Goal: Information Seeking & Learning: Check status

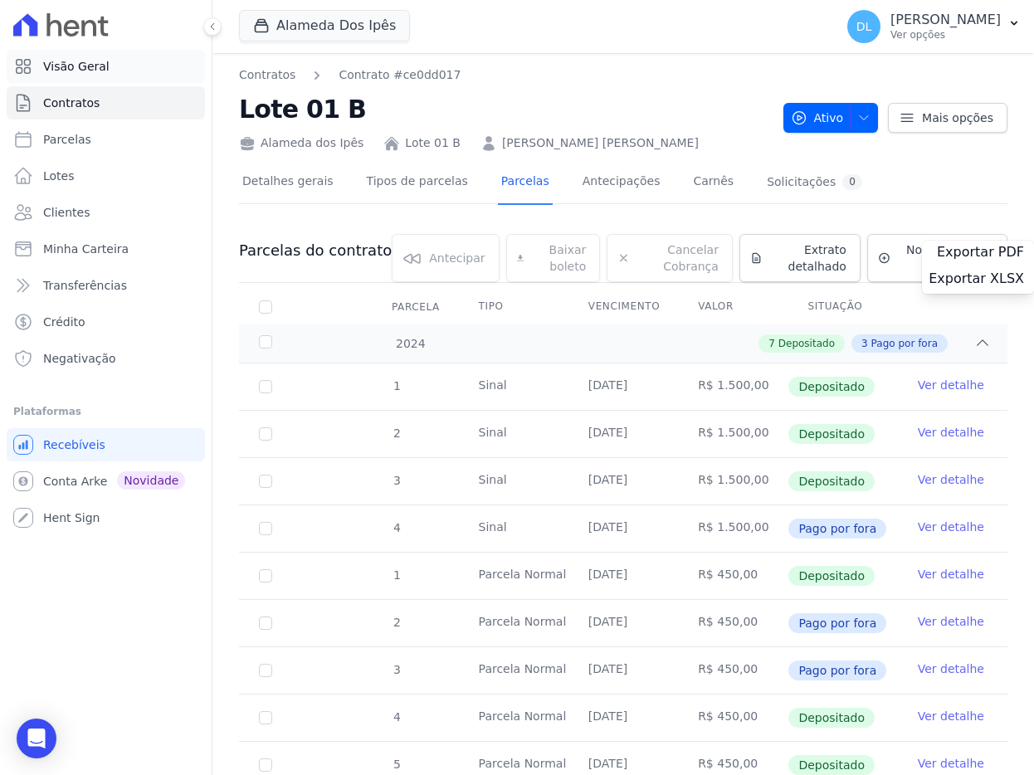
click at [105, 63] on span "Visão Geral" at bounding box center [76, 66] width 66 height 17
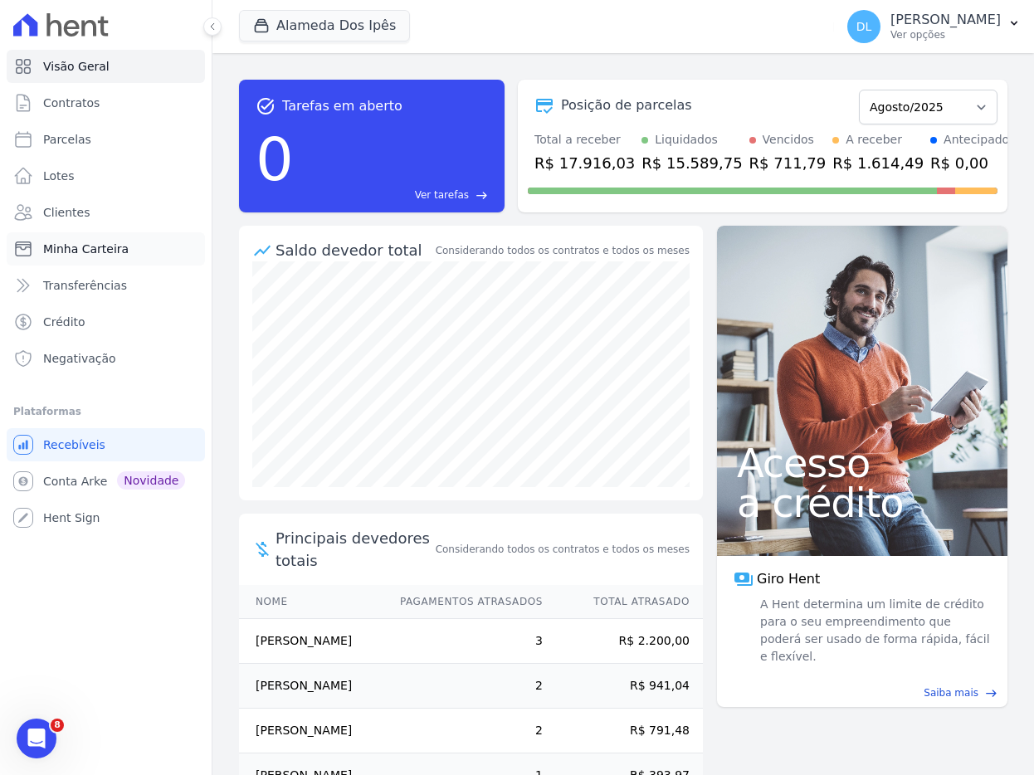
click at [77, 261] on link "Minha Carteira" at bounding box center [106, 248] width 198 height 33
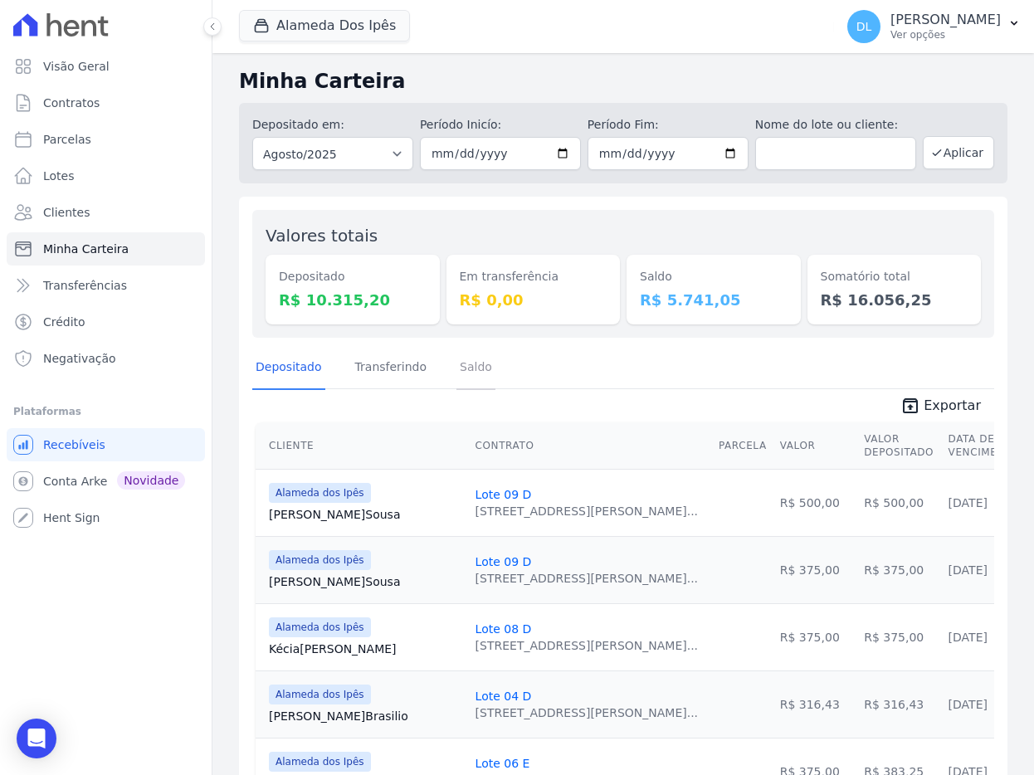
click at [477, 364] on link "Saldo" at bounding box center [475, 368] width 39 height 43
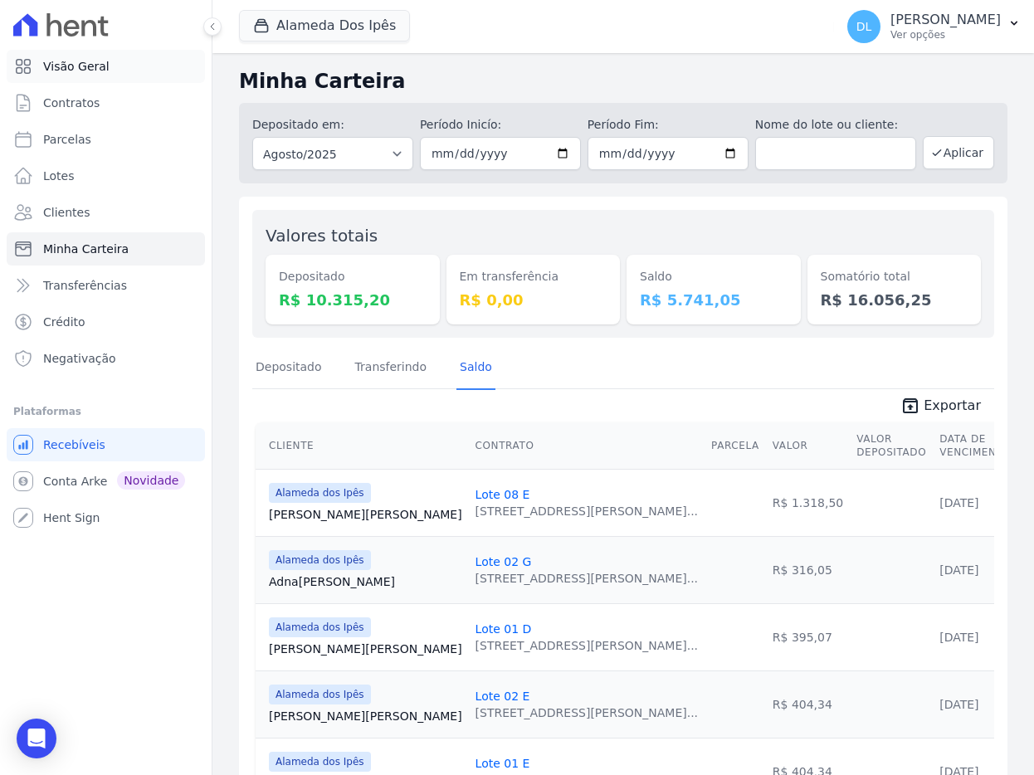
click at [81, 75] on link "Visão Geral" at bounding box center [106, 66] width 198 height 33
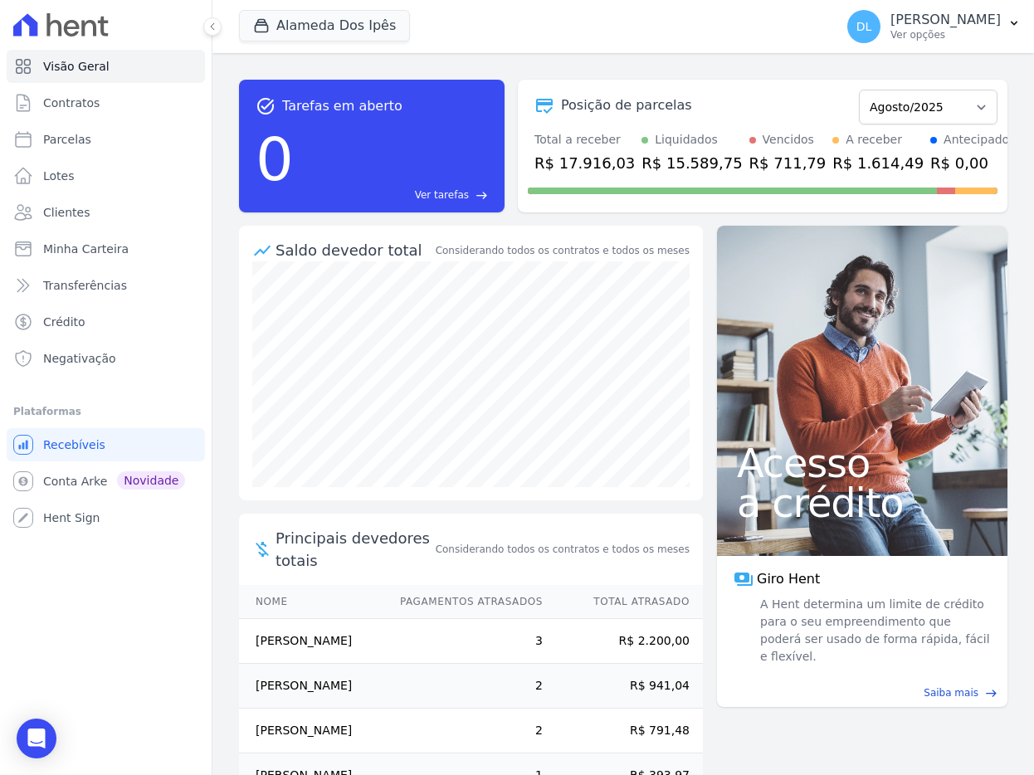
click at [722, 80] on div "Posição de parcelas Setembro/2023 Outubro/2023 Novembro/2023 Dezembro/2023 Jane…" at bounding box center [762, 146] width 489 height 133
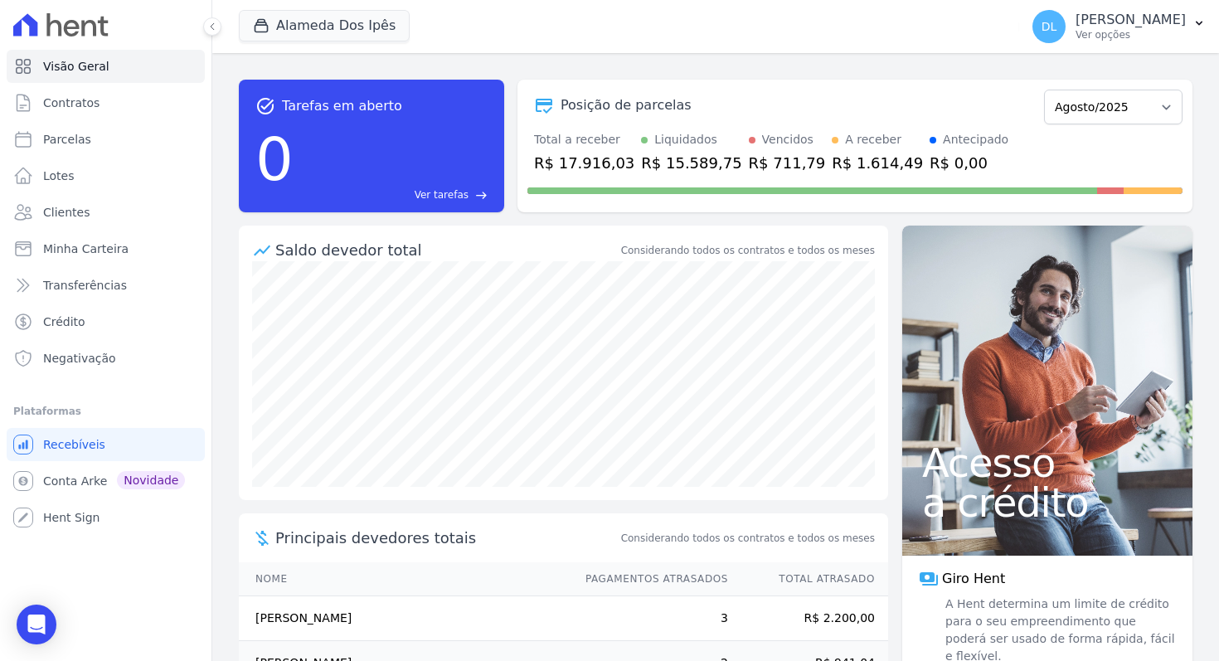
click at [679, 165] on div "R$ 15.589,75" at bounding box center [691, 163] width 100 height 22
click at [764, 103] on div "Posição de parcelas" at bounding box center [783, 105] width 510 height 20
click at [669, 163] on div "R$ 15.589,75" at bounding box center [691, 163] width 100 height 22
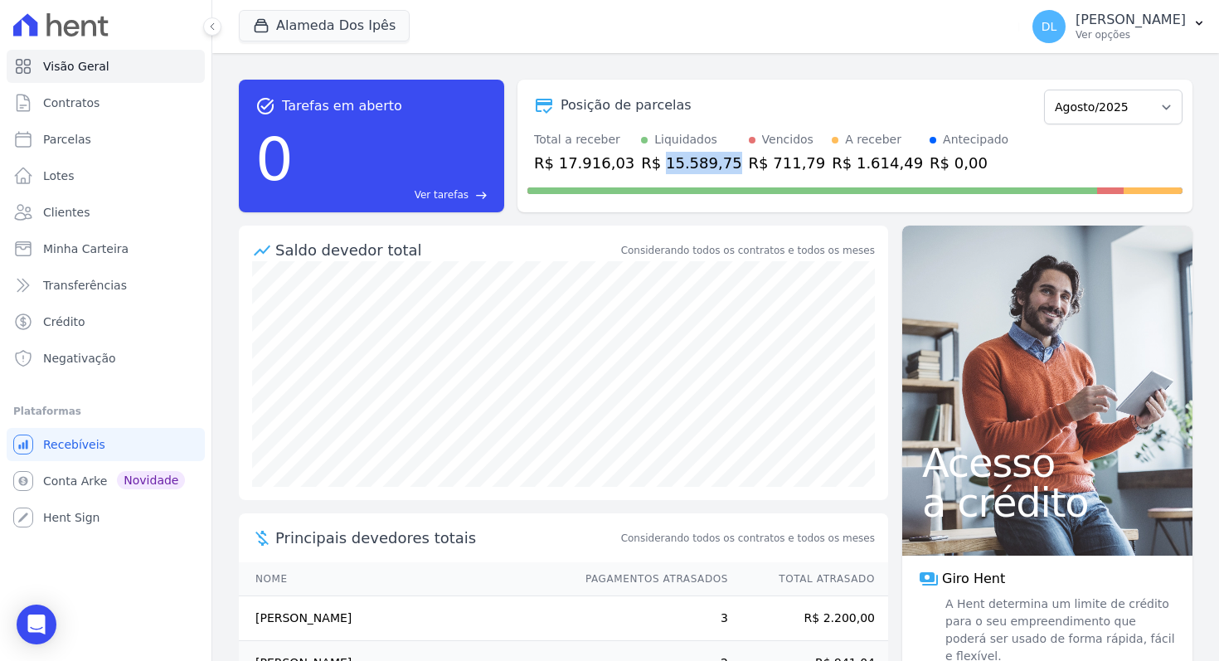
click at [669, 163] on div "R$ 15.589,75" at bounding box center [691, 163] width 100 height 22
click at [681, 145] on div "Liquidados" at bounding box center [685, 139] width 63 height 17
click at [678, 164] on div "R$ 15.589,75" at bounding box center [691, 163] width 100 height 22
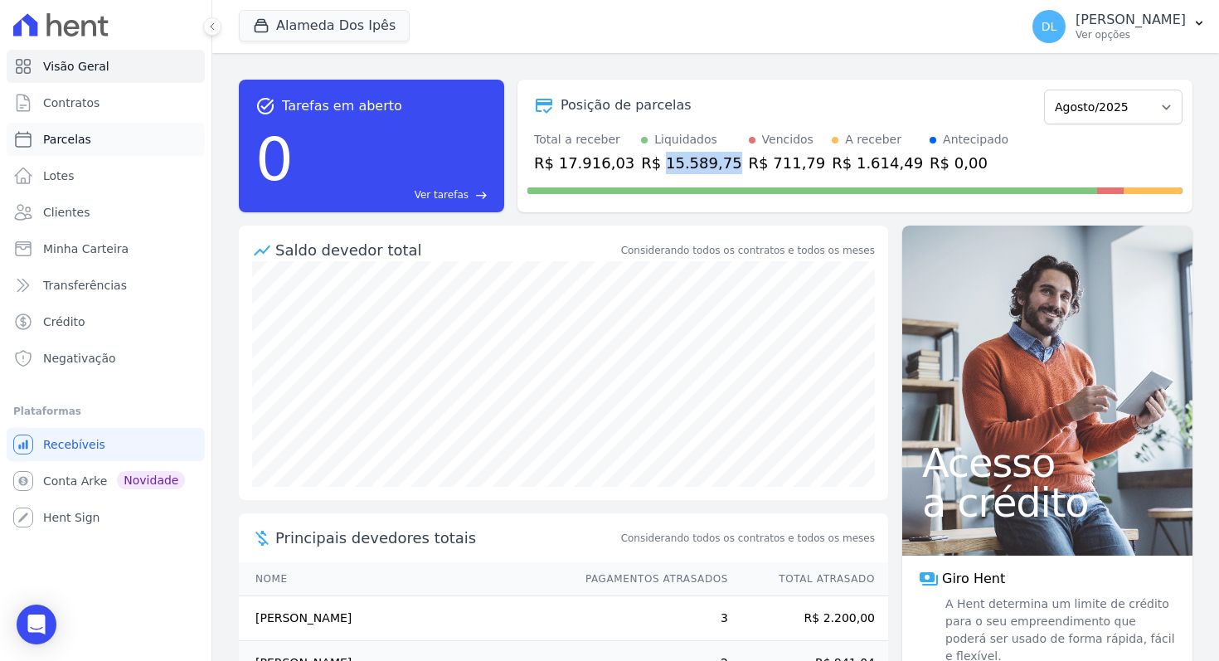
click at [113, 138] on link "Parcelas" at bounding box center [106, 139] width 198 height 33
select select
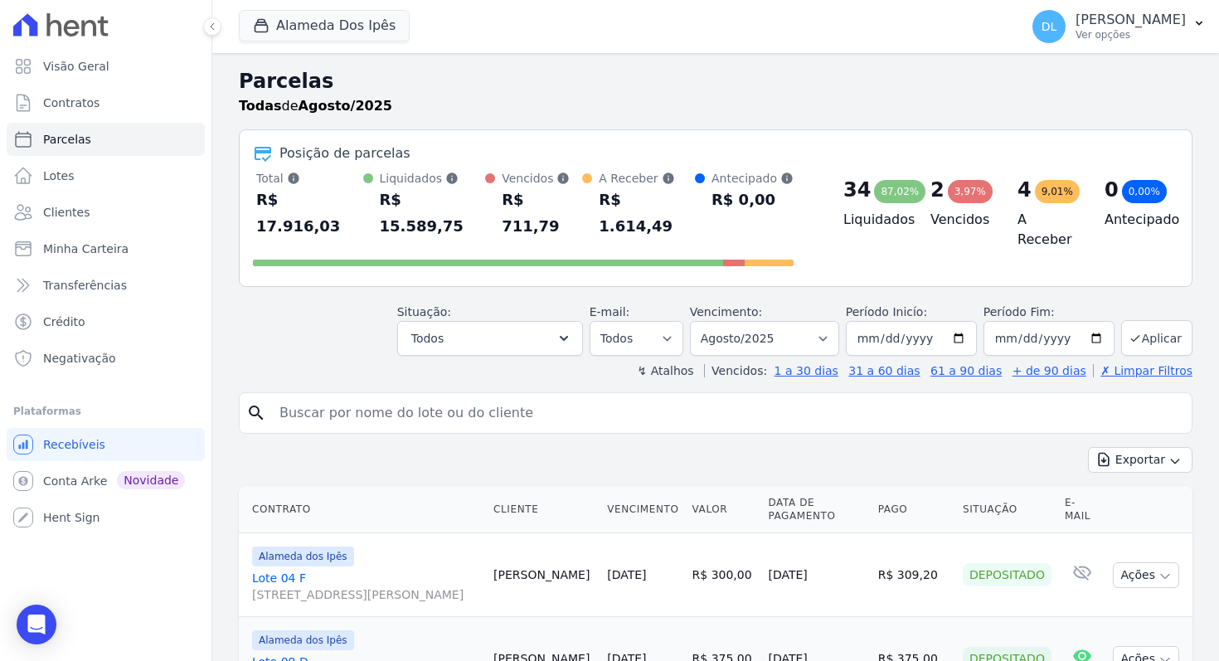
click at [352, 325] on div "Situação: Agendado Em Aberto Pago Processando Cancelado Vencido Transferindo De…" at bounding box center [716, 326] width 954 height 59
click at [91, 73] on span "Visão Geral" at bounding box center [76, 66] width 66 height 17
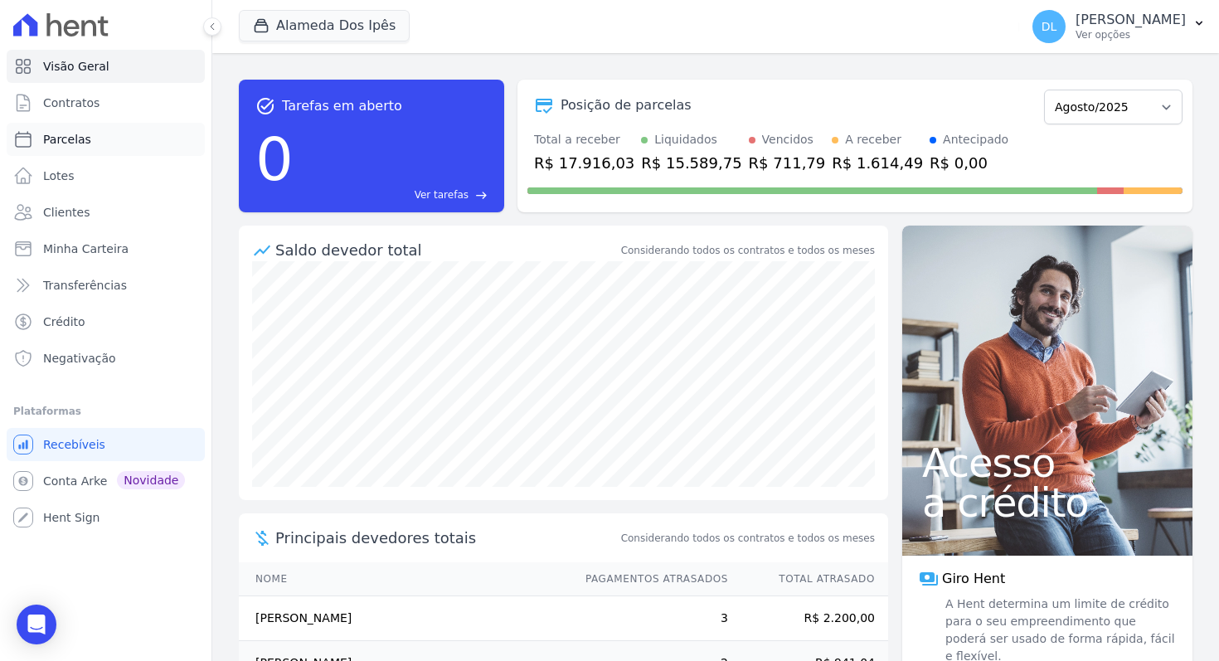
click at [76, 134] on span "Parcelas" at bounding box center [67, 139] width 48 height 17
select select
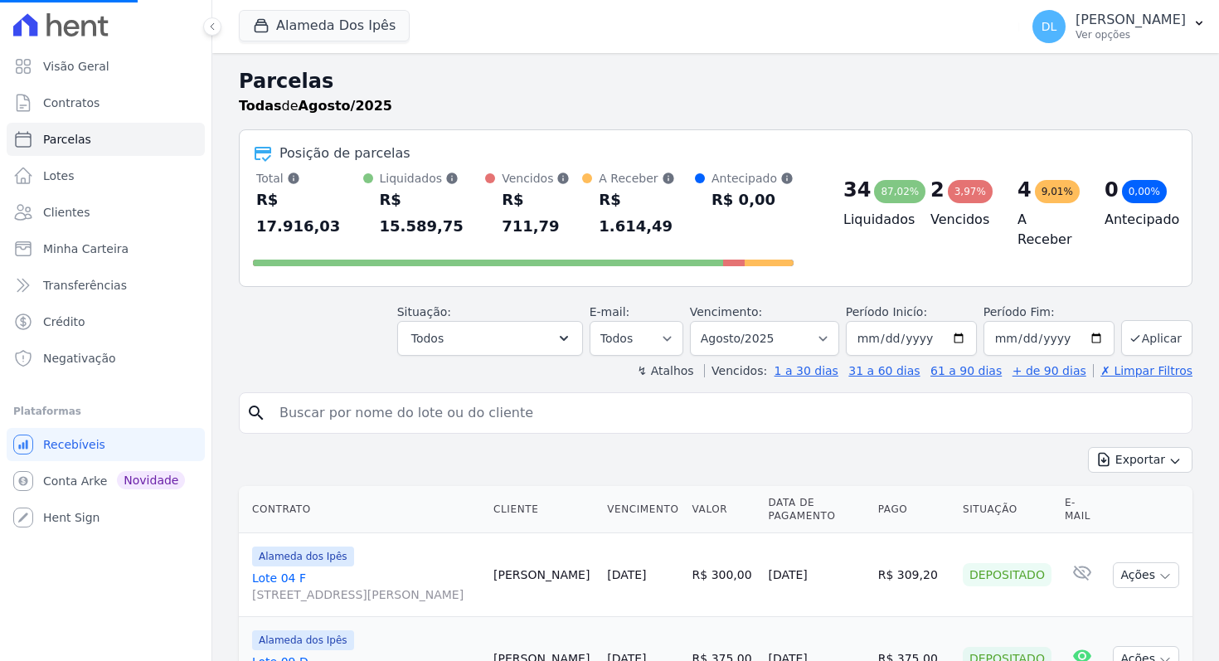
select select
click at [766, 323] on select "Filtrar por período ──────── Todos os meses Setembro/2023 Outubro/2023 Novembro…" at bounding box center [764, 338] width 149 height 35
click at [1033, 447] on button "Exportar" at bounding box center [1140, 460] width 105 height 26
click at [1033, 519] on span "Exportar CSV" at bounding box center [1139, 527] width 88 height 17
click at [425, 207] on div "R$ 15.589,75" at bounding box center [433, 213] width 106 height 53
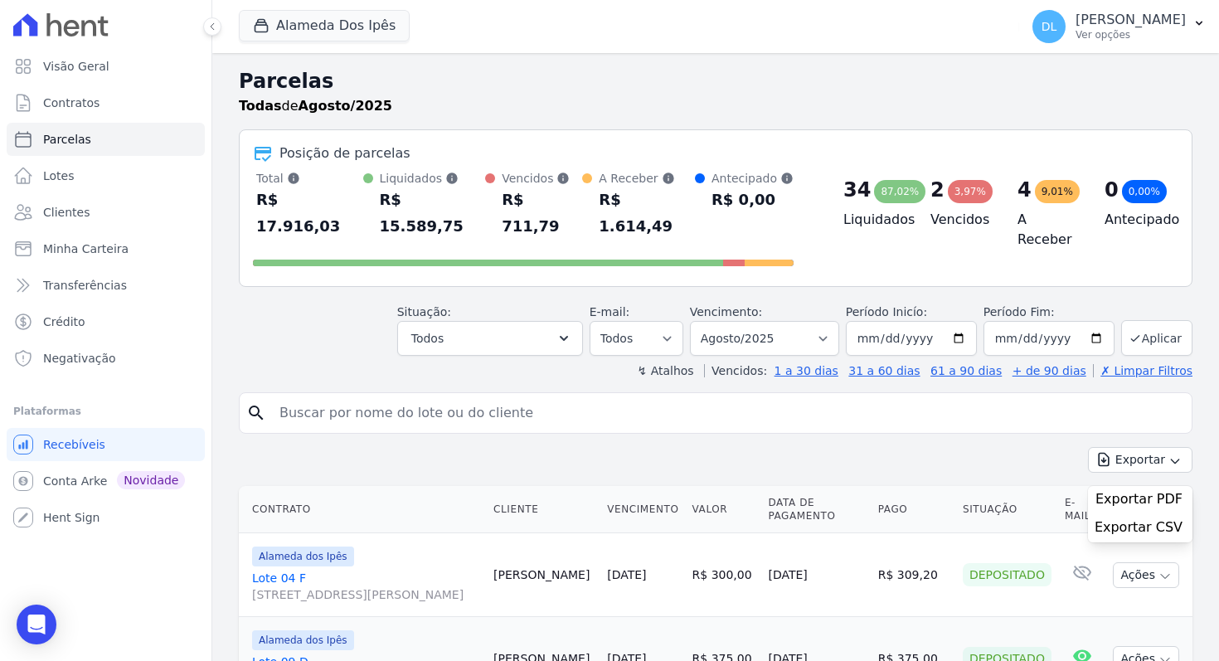
click at [425, 207] on div "R$ 15.589,75" at bounding box center [433, 213] width 106 height 53
copy div "15.589,75"
click at [64, 61] on span "Visão Geral" at bounding box center [76, 66] width 66 height 17
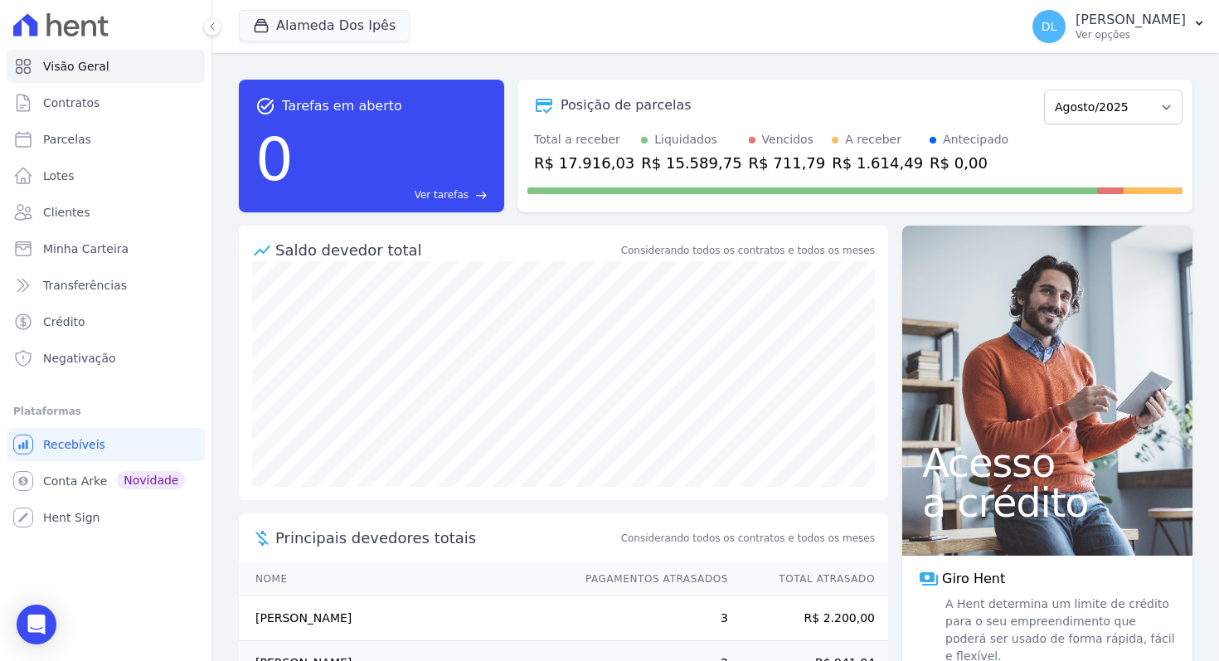
click at [668, 163] on div "R$ 15.589,75" at bounding box center [691, 163] width 100 height 22
copy div "15.589,75"
click at [766, 155] on div "R$ 711,79" at bounding box center [787, 163] width 77 height 22
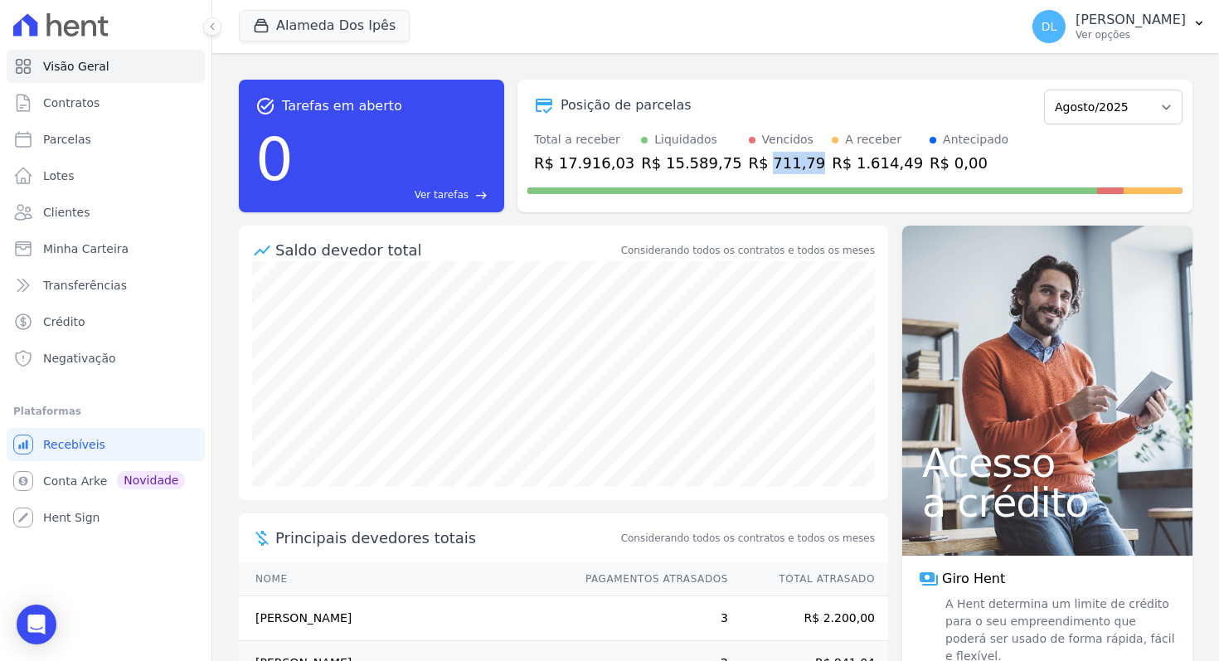
copy div "711,79"
click at [842, 158] on div "R$ 1.614,49" at bounding box center [877, 163] width 91 height 22
copy div "1.614,49"
click at [1033, 101] on select "Setembro/2023 Outubro/2023 Novembro/2023 Dezembro/2023 Janeiro/2024 Fevereiro/2…" at bounding box center [1113, 107] width 139 height 35
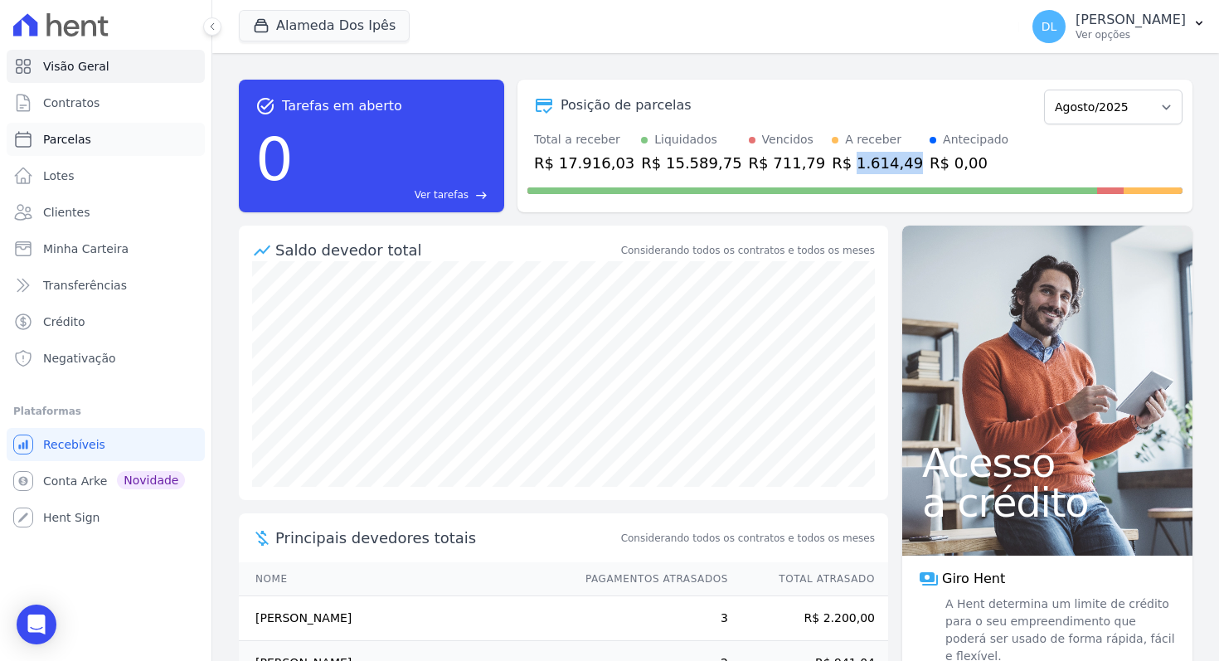
click at [91, 136] on link "Parcelas" at bounding box center [106, 139] width 198 height 33
select select
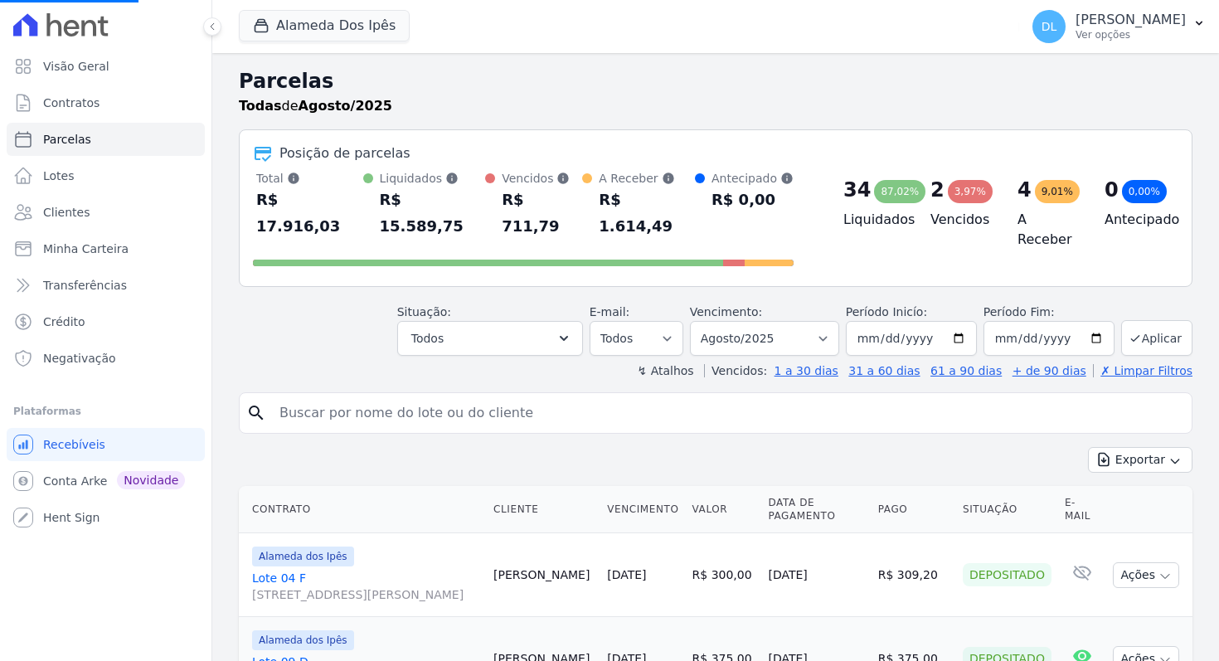
select select
click at [774, 321] on select "Filtrar por período ──────── Todos os meses Setembro/2023 Outubro/2023 Novembro…" at bounding box center [764, 338] width 149 height 35
select select "all"
click at [708, 321] on select "Filtrar por período ──────── Todos os meses Setembro/2023 Outubro/2023 Novembro…" at bounding box center [764, 338] width 149 height 35
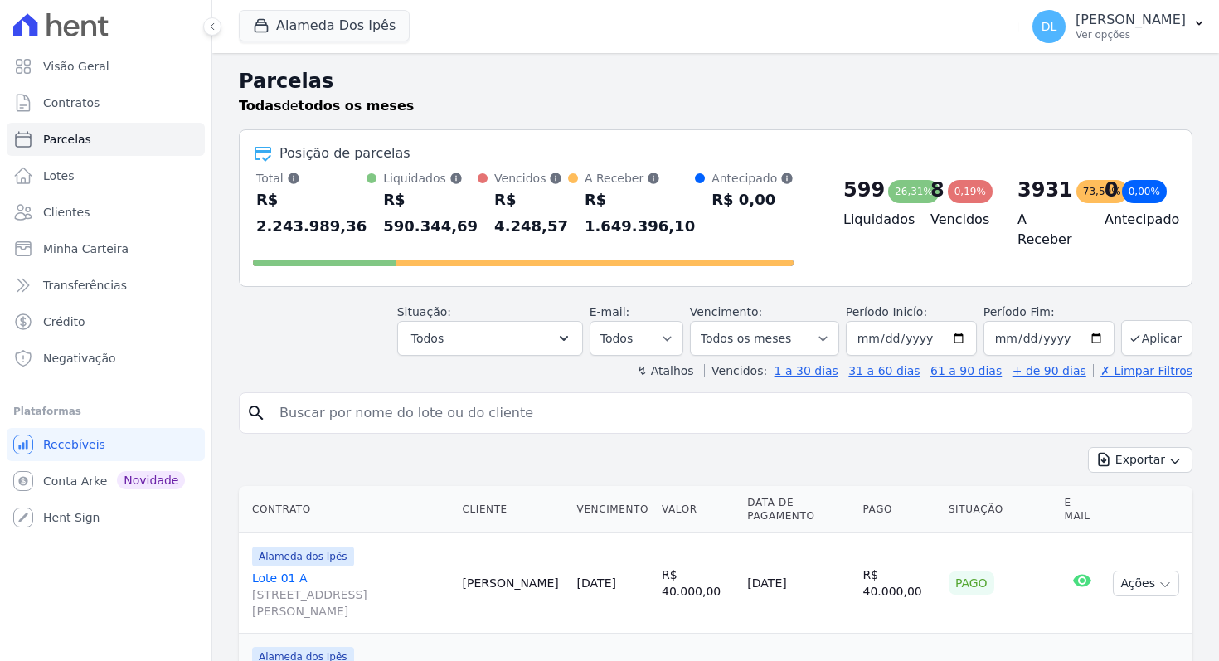
select select
click at [827, 92] on h2 "Parcelas" at bounding box center [716, 81] width 954 height 30
click at [626, 96] on div "Todas de todos os meses" at bounding box center [716, 106] width 954 height 20
click at [676, 118] on div "Parcelas Todas de todos os meses" at bounding box center [716, 97] width 954 height 63
click at [614, 68] on h2 "Parcelas" at bounding box center [716, 81] width 954 height 30
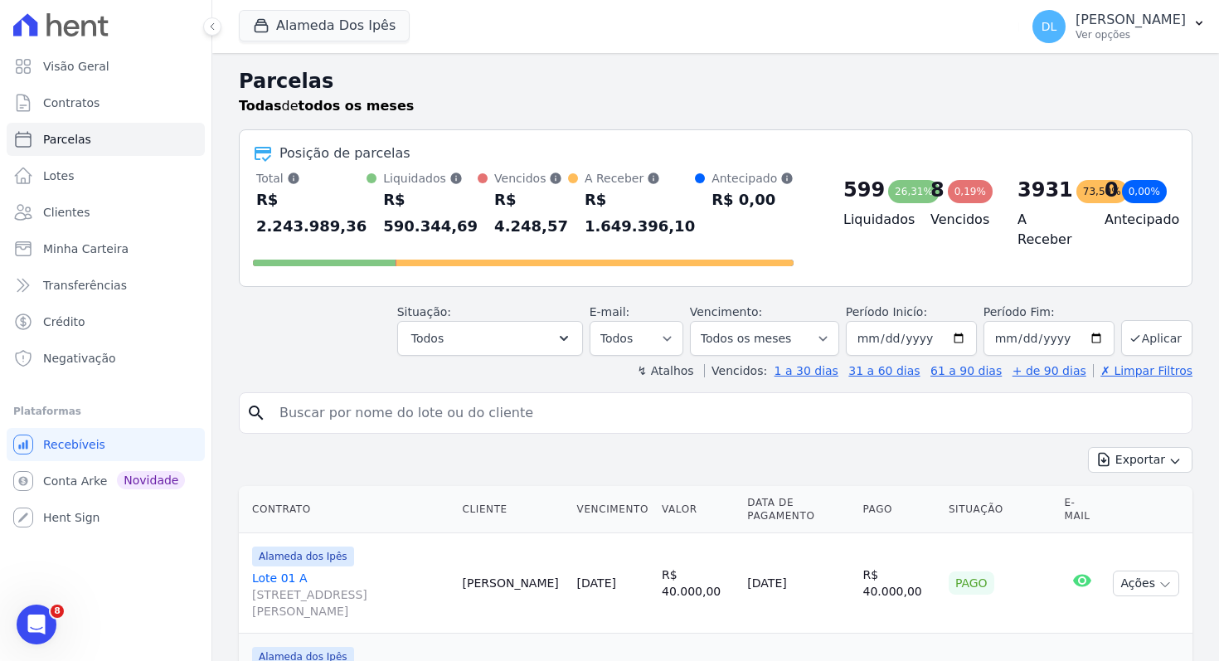
click at [326, 349] on div "Situação: Agendado Em Aberto Pago Processando Cancelado Vencido Transferindo De…" at bounding box center [716, 326] width 954 height 59
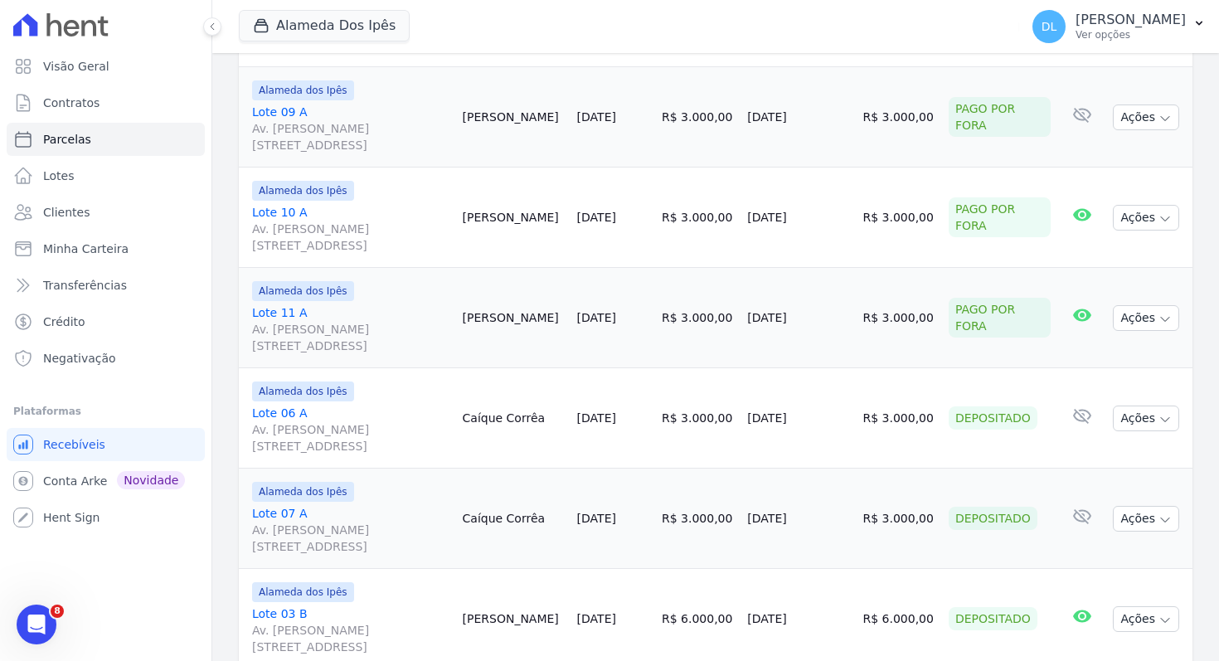
scroll to position [2454, 0]
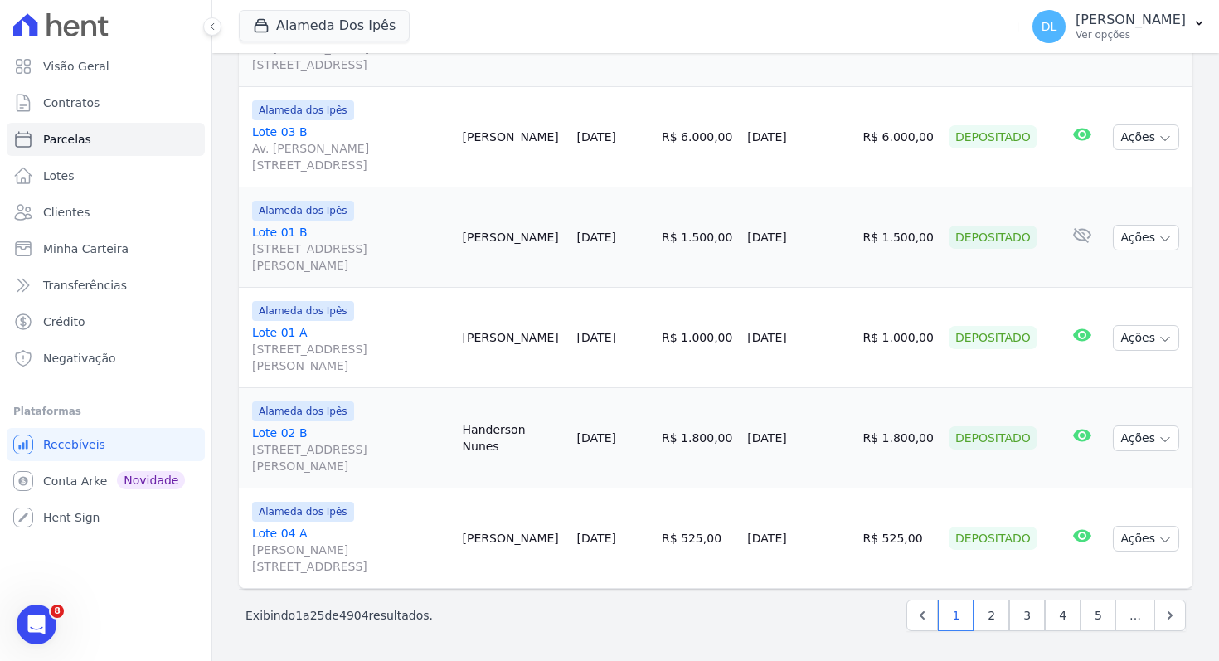
click at [357, 612] on span "4904" at bounding box center [354, 615] width 30 height 13
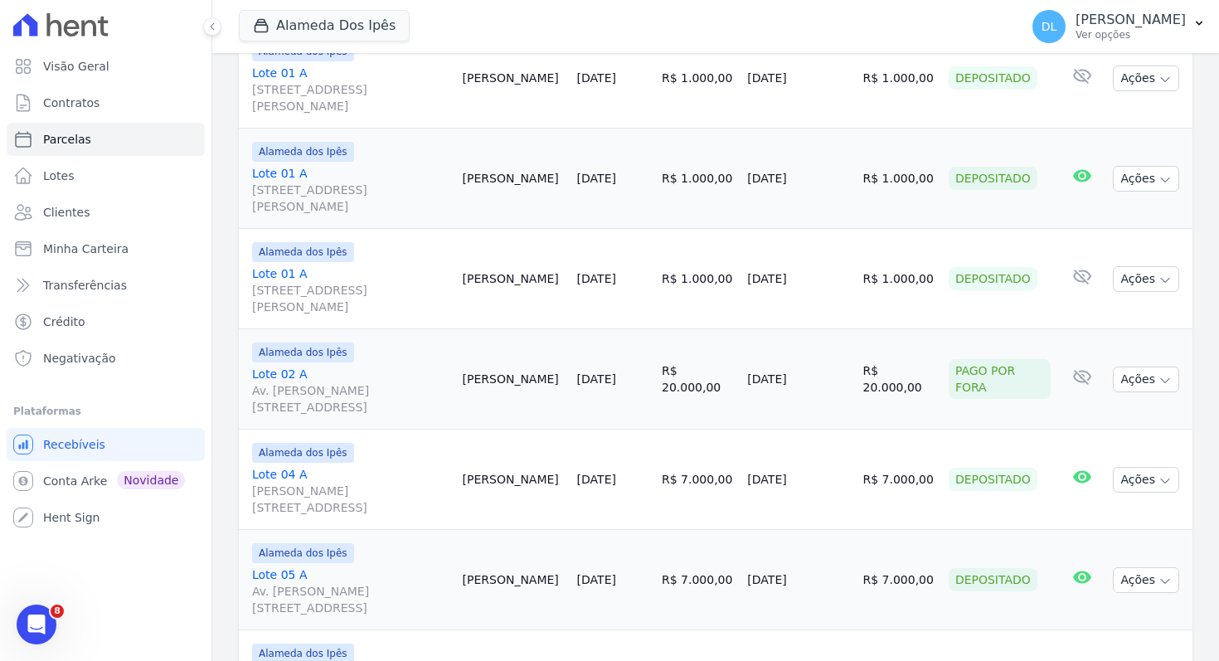
scroll to position [0, 0]
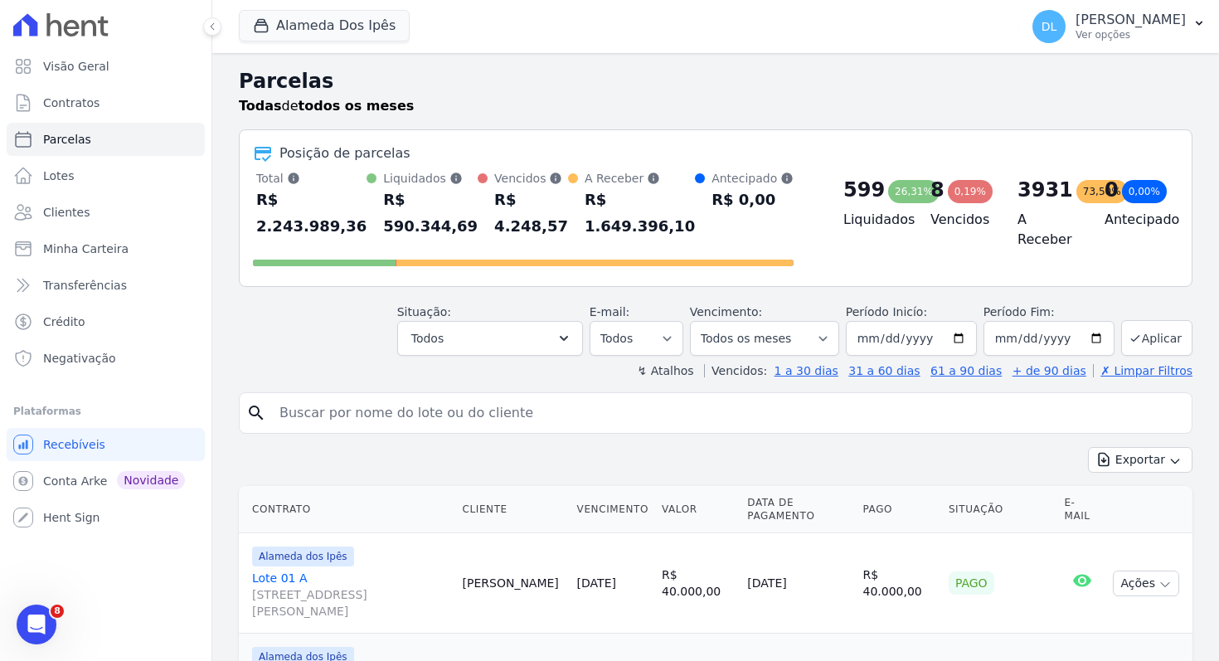
drag, startPoint x: 386, startPoint y: 231, endPoint x: 469, endPoint y: 231, distance: 82.9
click at [469, 231] on div "R$ 590.344,69" at bounding box center [430, 213] width 95 height 53
copy div "590.344,69"
click at [101, 105] on link "Contratos" at bounding box center [106, 102] width 198 height 33
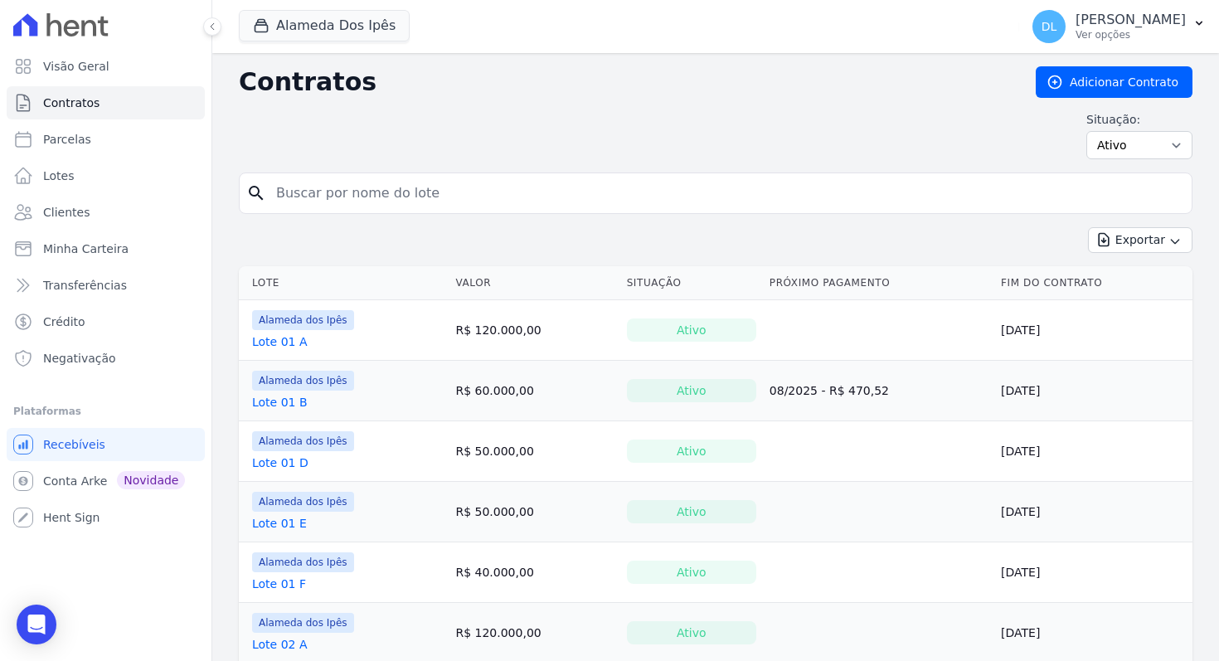
click at [1089, 154] on div "Situação: Ativo Todos Pausado Distratado Rascunho Expirado Encerrado" at bounding box center [716, 135] width 954 height 48
click at [1105, 152] on select "Ativo Todos Pausado Distratado Rascunho Expirado Encerrado" at bounding box center [1140, 145] width 106 height 28
select select "all"
click at [1092, 131] on select "Ativo Todos Pausado Distratado Rascunho Expirado Encerrado" at bounding box center [1140, 145] width 106 height 28
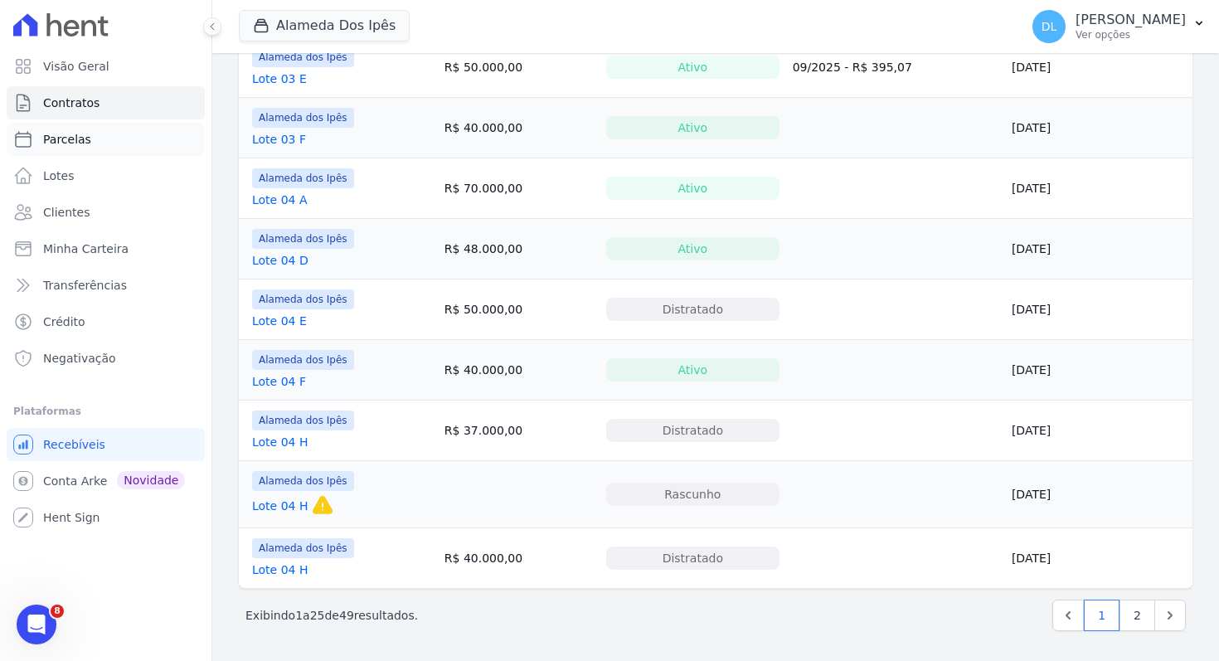
click at [124, 145] on link "Parcelas" at bounding box center [106, 139] width 198 height 33
select select
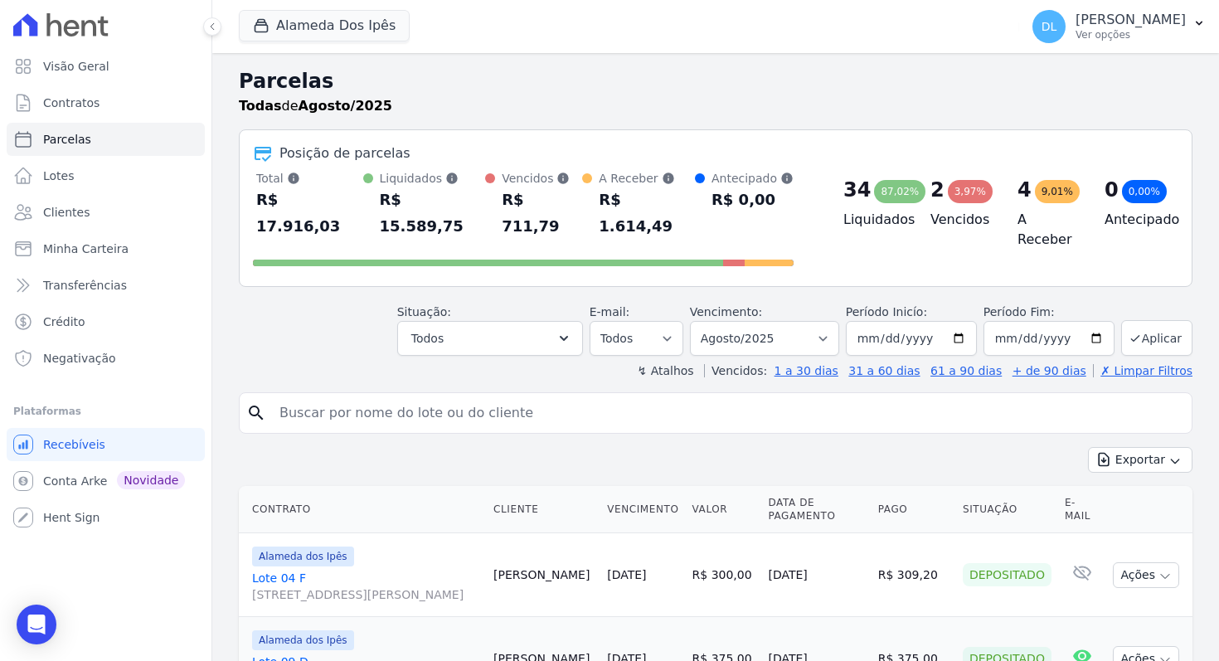
click at [353, 362] on div "↯ Atalhos Vencidos: 1 a 30 dias 31 a 60 dias 61 a 90 dias + de 90 dias ✗ Limpar…" at bounding box center [716, 370] width 954 height 17
click at [803, 321] on select "Filtrar por período ──────── Todos os meses Setembro/2023 Outubro/2023 Novembro…" at bounding box center [764, 338] width 149 height 35
